Goal: Task Accomplishment & Management: Complete application form

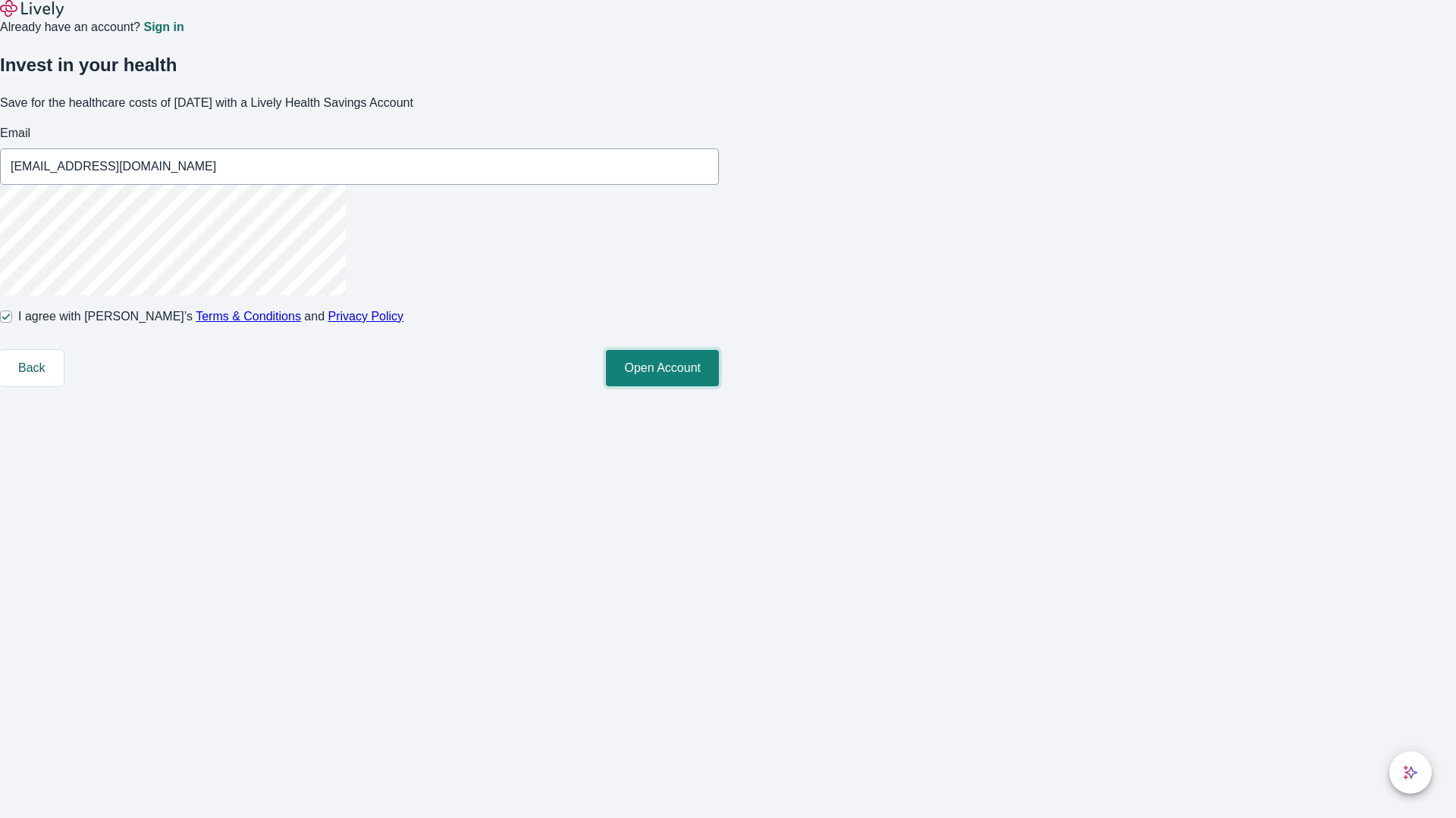
click at [719, 387] on button "Open Account" at bounding box center [662, 368] width 113 height 36
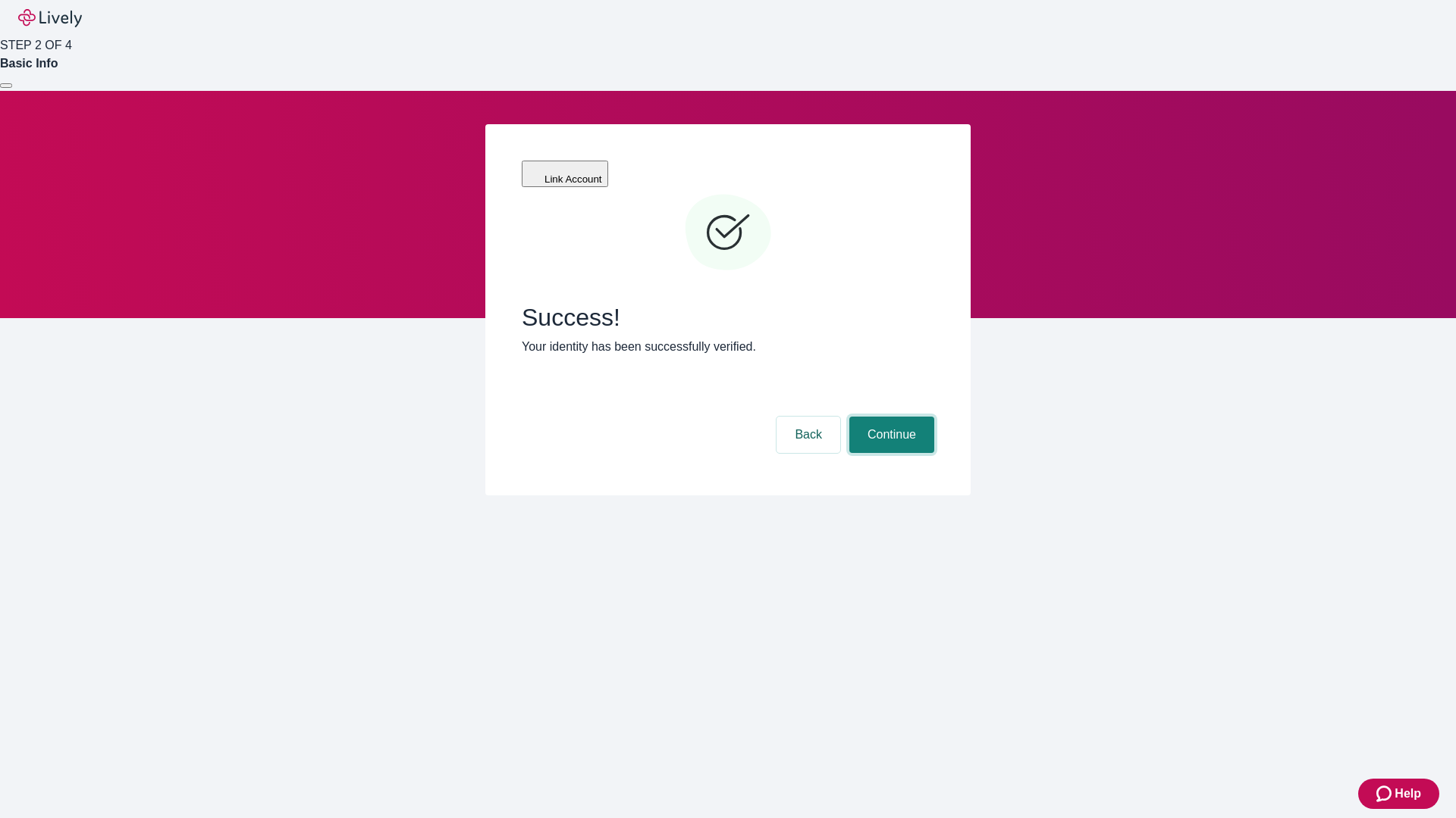
click at [889, 416] on button "Continue" at bounding box center [891, 434] width 85 height 36
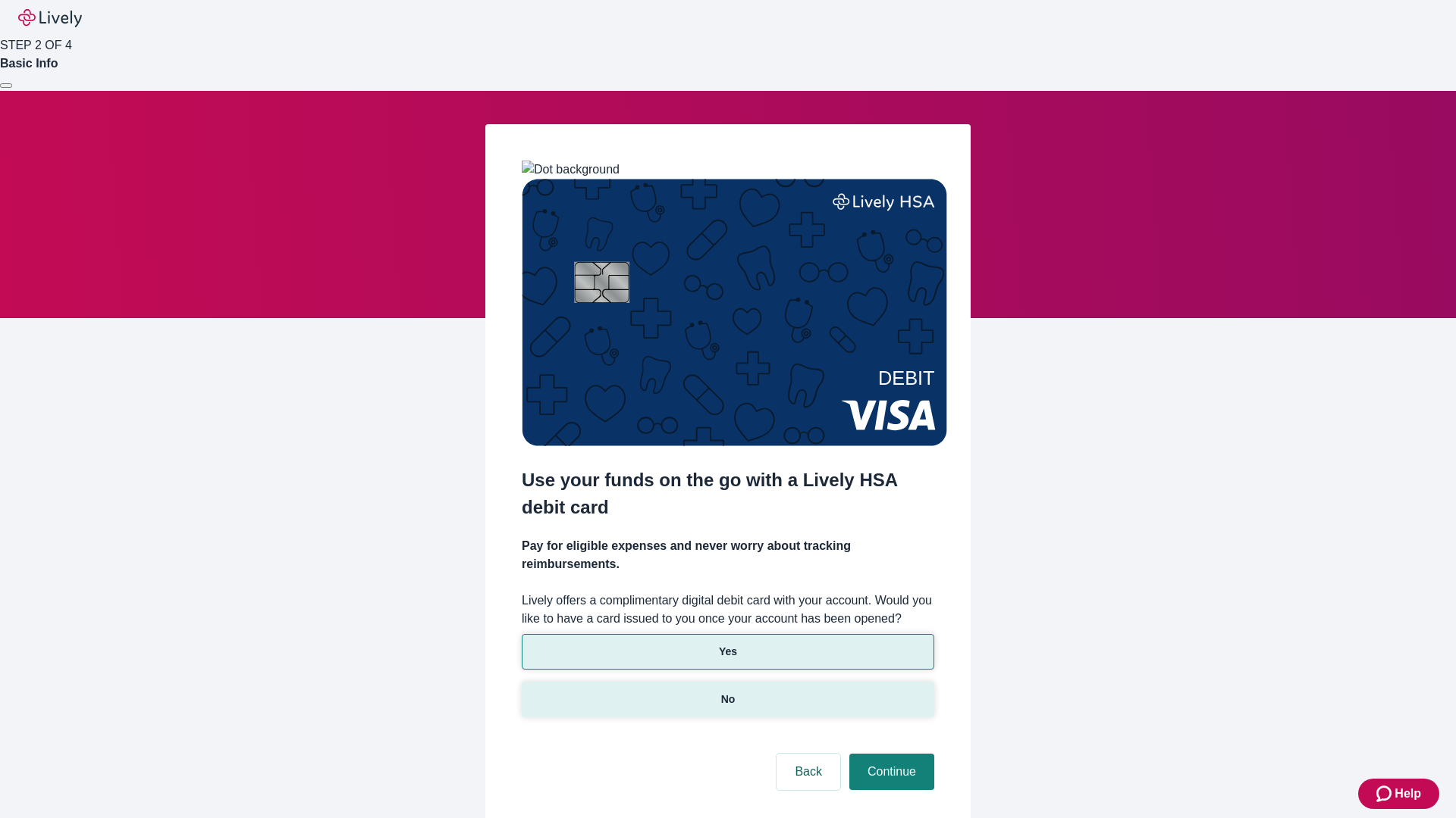
click at [727, 692] on p "No" at bounding box center [728, 699] width 15 height 16
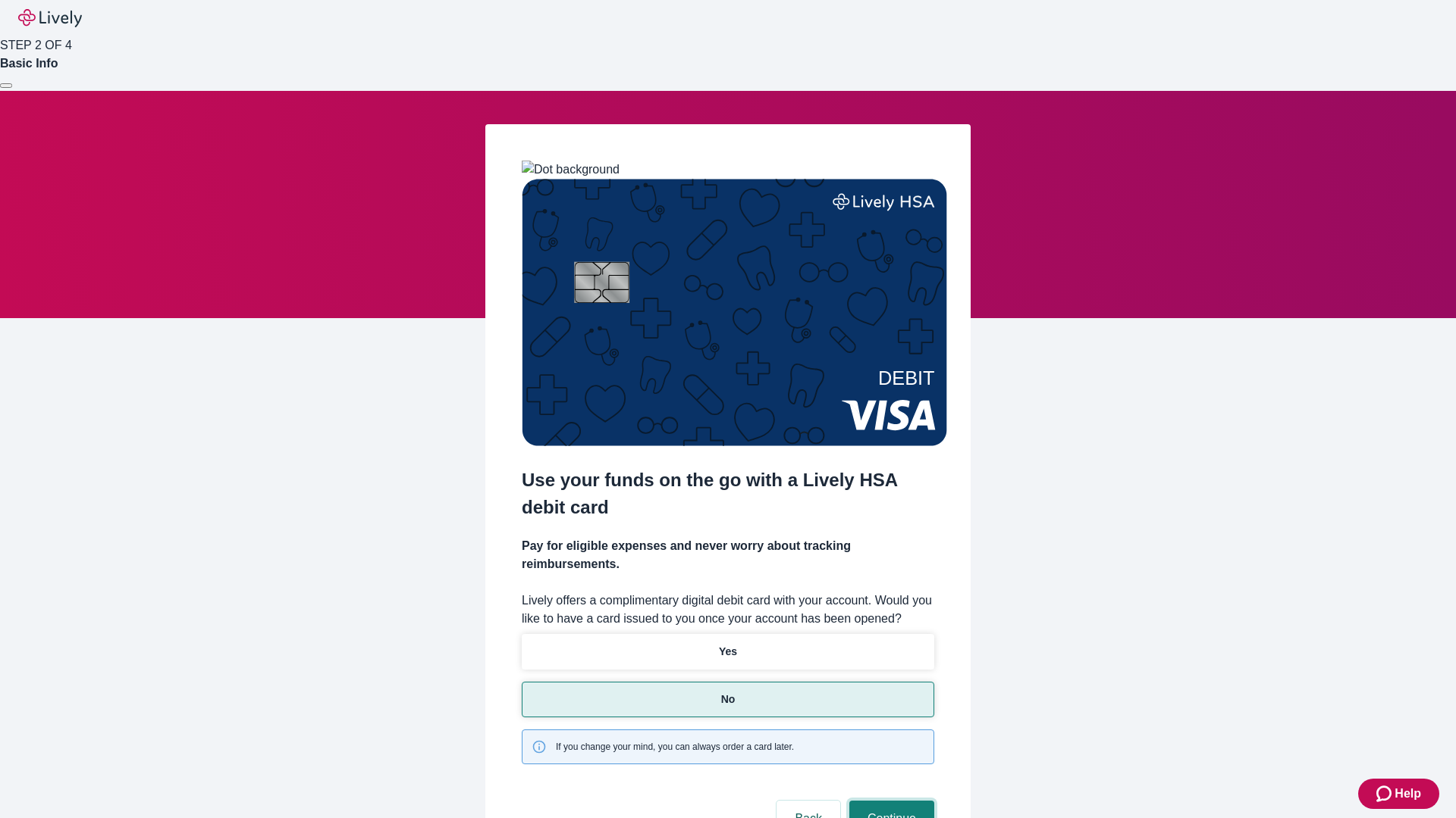
click at [889, 801] on button "Continue" at bounding box center [891, 819] width 85 height 36
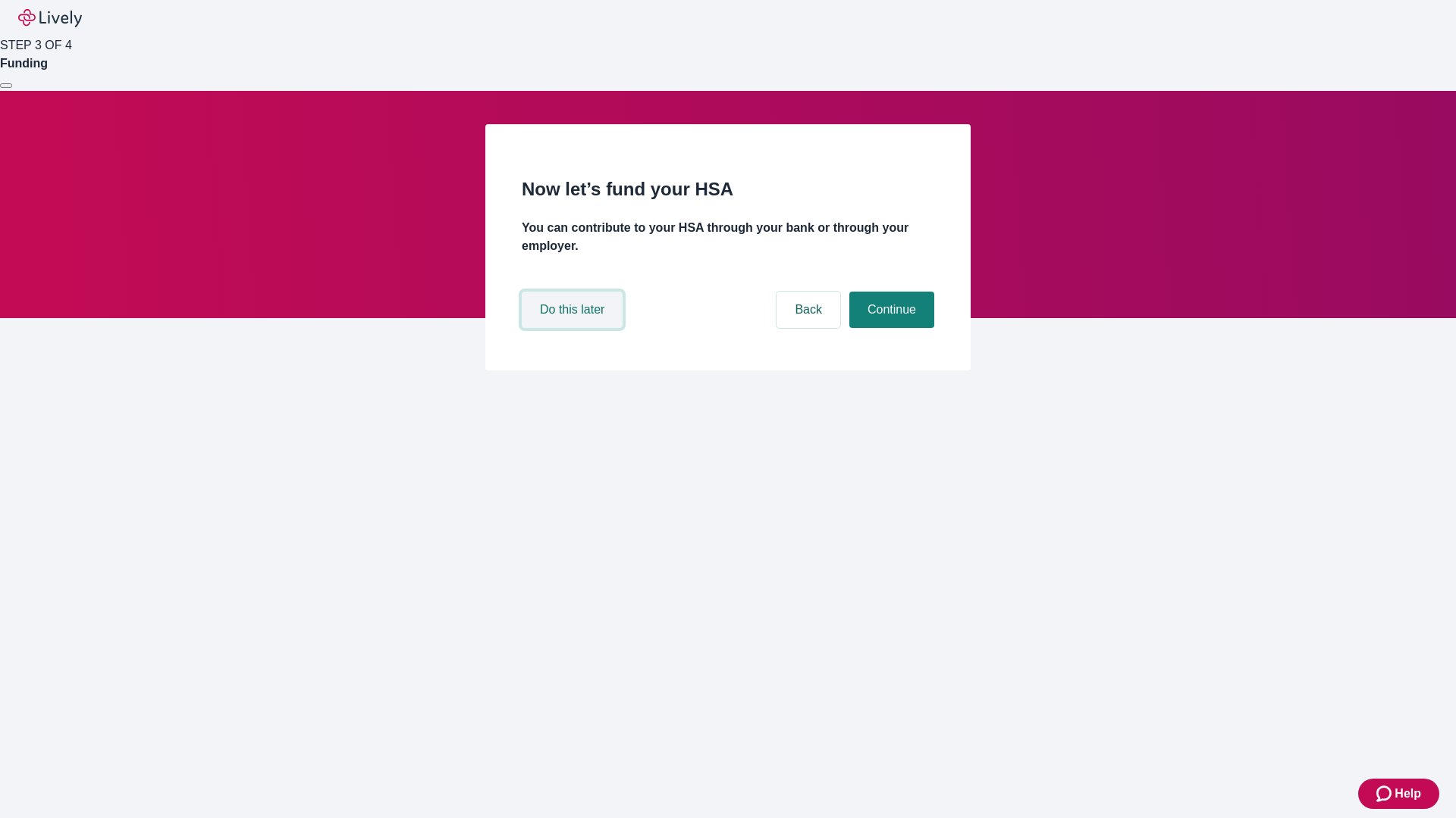
click at [574, 328] on button "Do this later" at bounding box center [571, 310] width 100 height 36
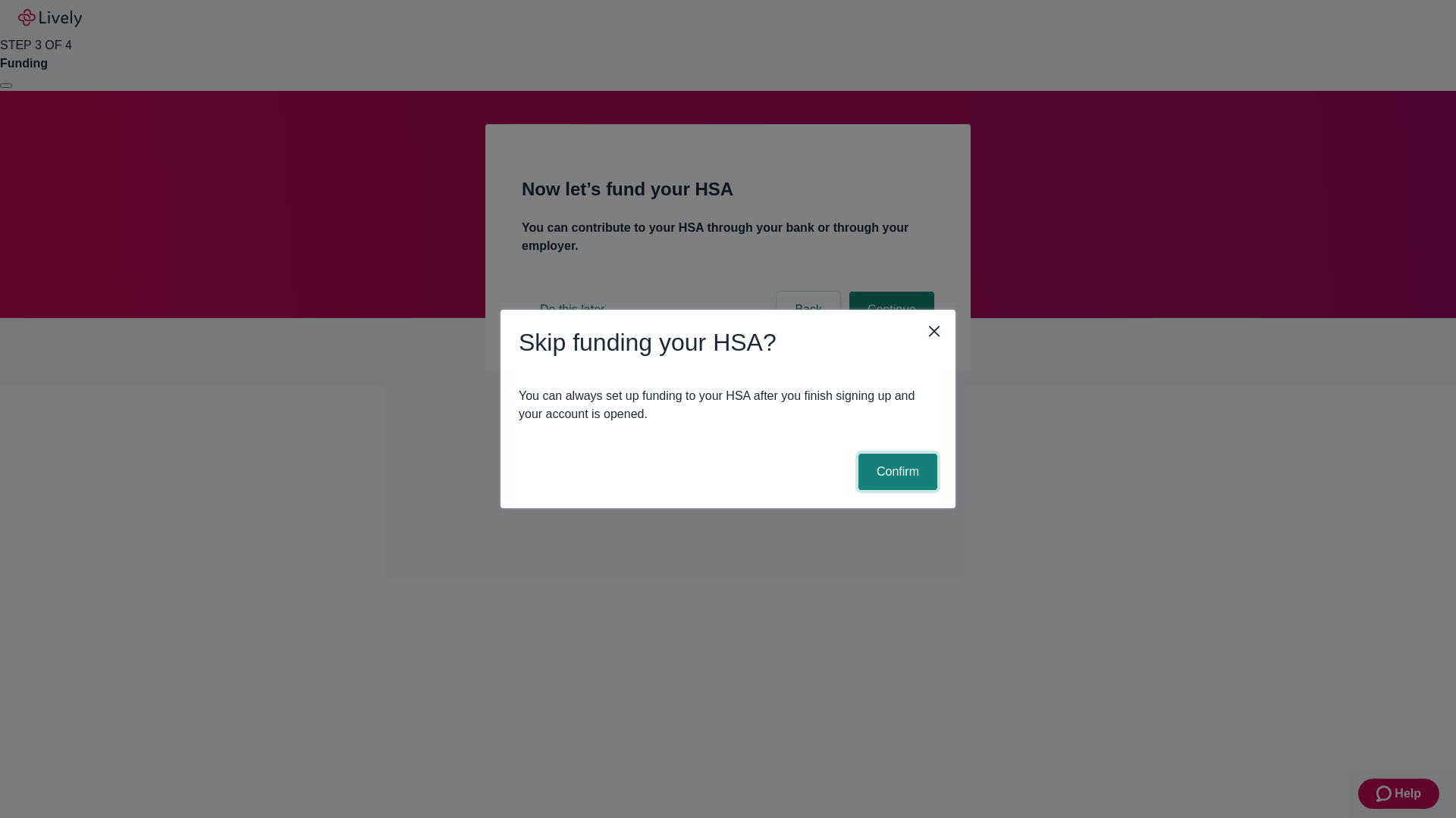
click at [896, 473] on button "Confirm" at bounding box center [898, 472] width 79 height 36
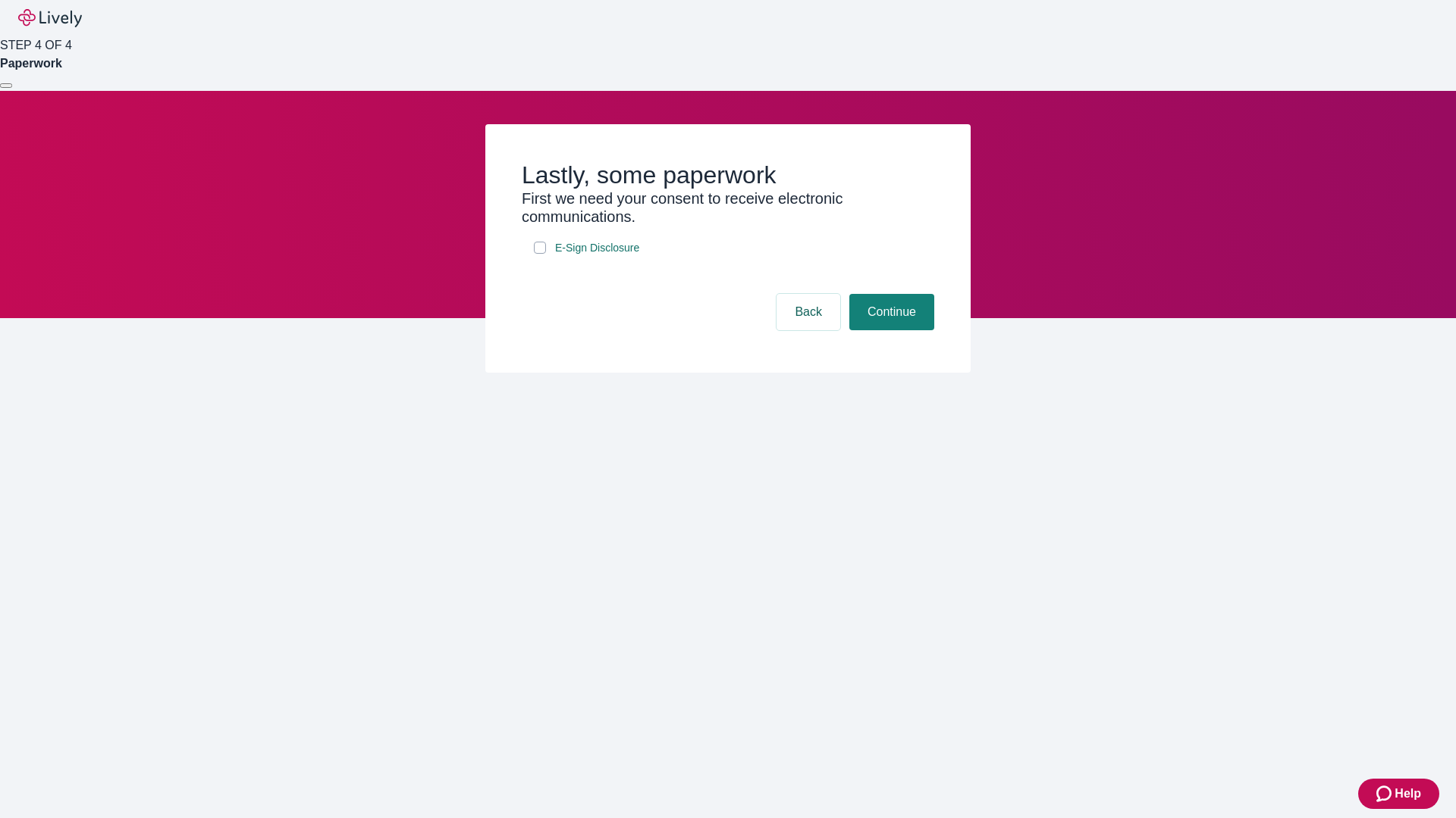
click at [540, 254] on input "E-Sign Disclosure" at bounding box center [539, 247] width 12 height 12
checkbox input "true"
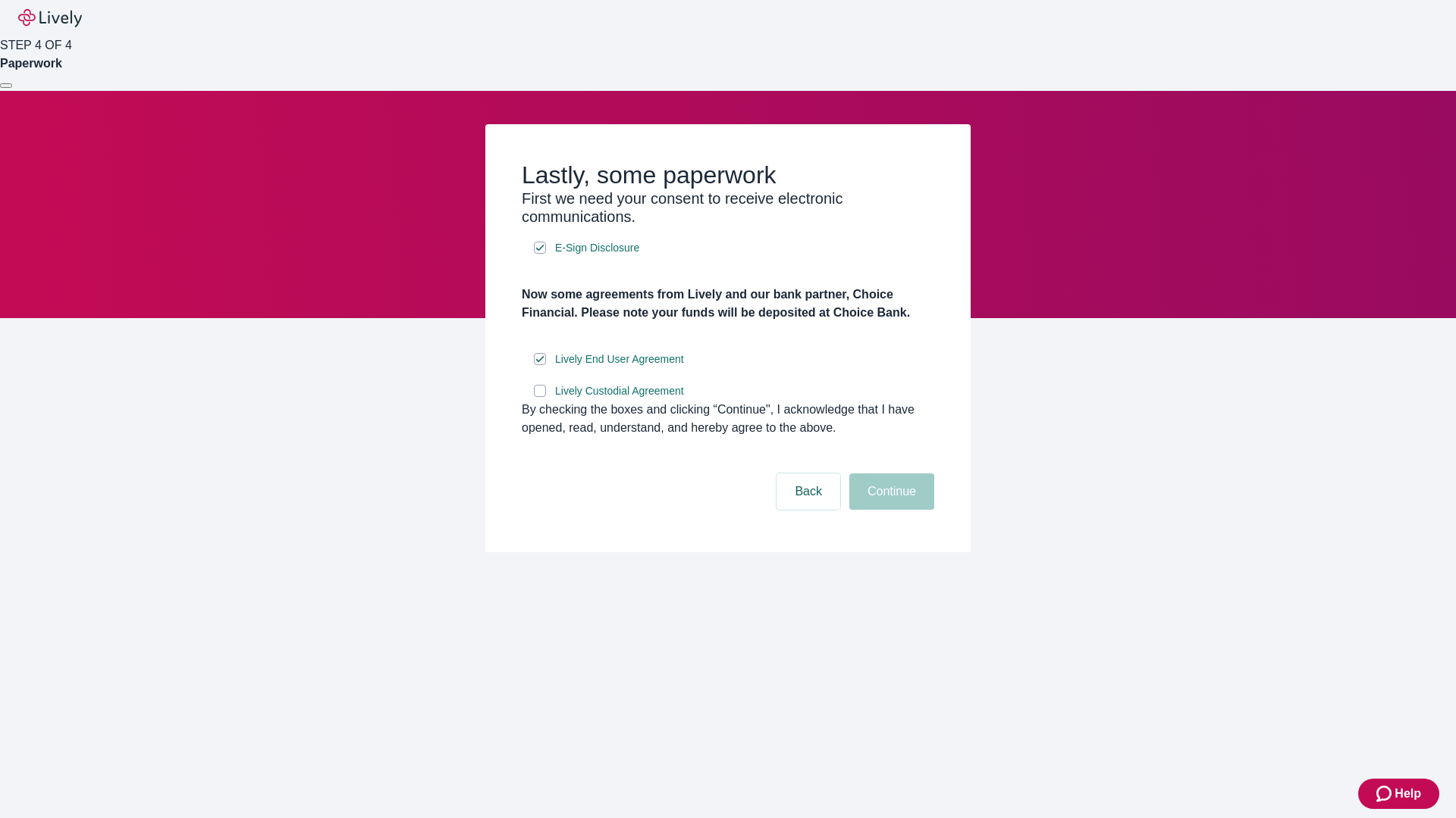
click at [540, 397] on input "Lively Custodial Agreement" at bounding box center [539, 391] width 12 height 12
checkbox input "true"
click at [889, 510] on button "Continue" at bounding box center [891, 491] width 85 height 36
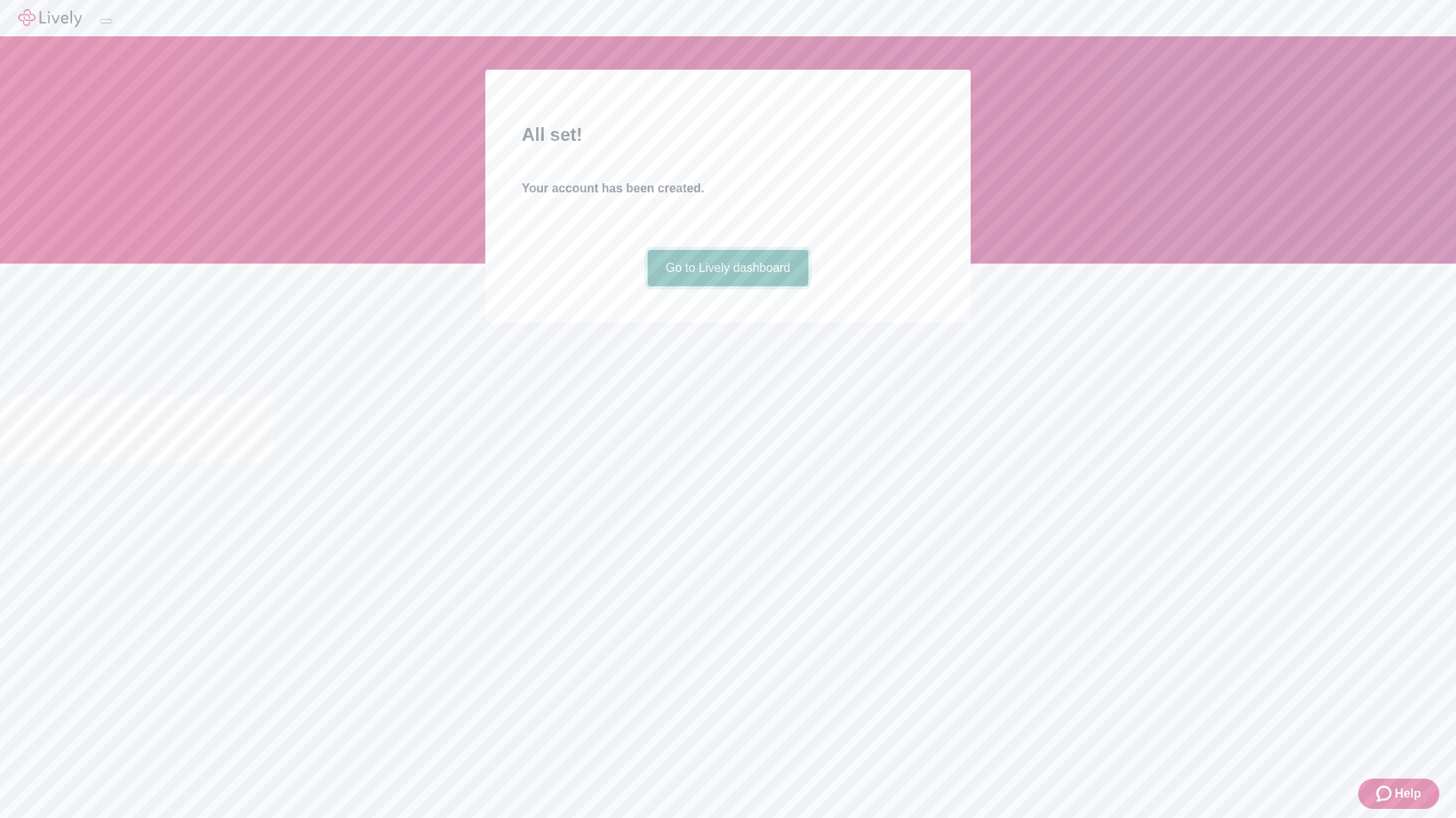
click at [727, 286] on link "Go to Lively dashboard" at bounding box center [728, 267] width 161 height 36
